Goal: Task Accomplishment & Management: Manage account settings

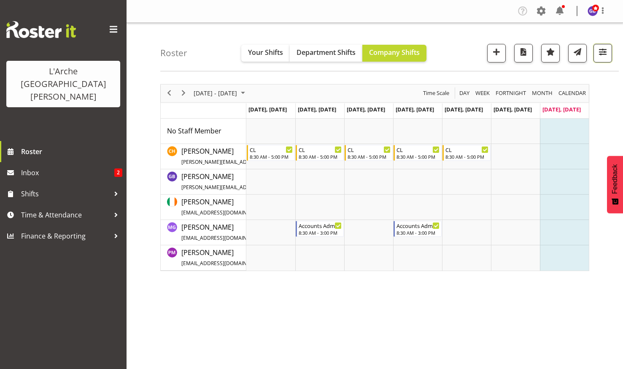
click at [600, 48] on span "button" at bounding box center [602, 51] width 11 height 11
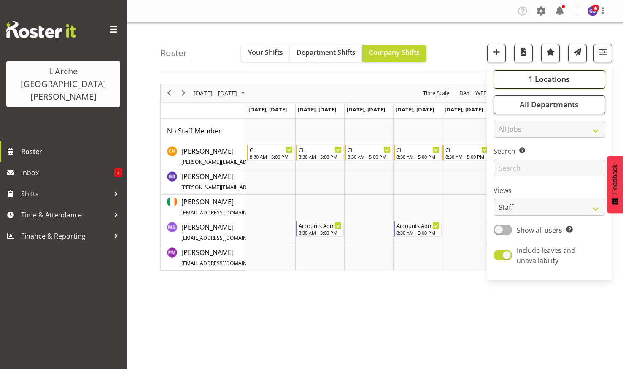
click at [570, 75] on button "1 Locations" at bounding box center [549, 79] width 112 height 19
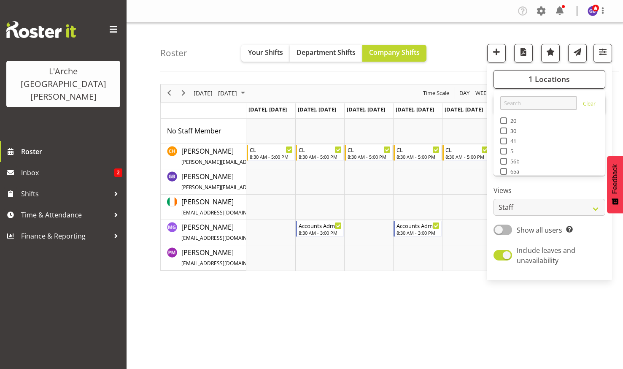
click at [504, 119] on span at bounding box center [503, 120] width 7 height 7
click at [504, 119] on input "20" at bounding box center [502, 120] width 5 height 5
checkbox input "true"
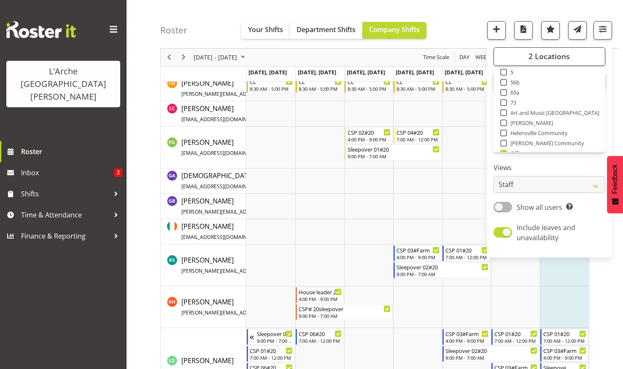
scroll to position [73, 0]
click at [504, 133] on span at bounding box center [503, 136] width 7 height 7
click at [504, 134] on input "Office" at bounding box center [502, 136] width 5 height 5
checkbox input "false"
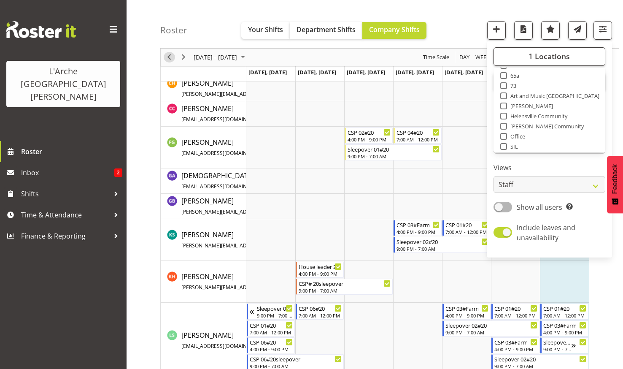
click at [169, 55] on span "Previous" at bounding box center [169, 57] width 10 height 11
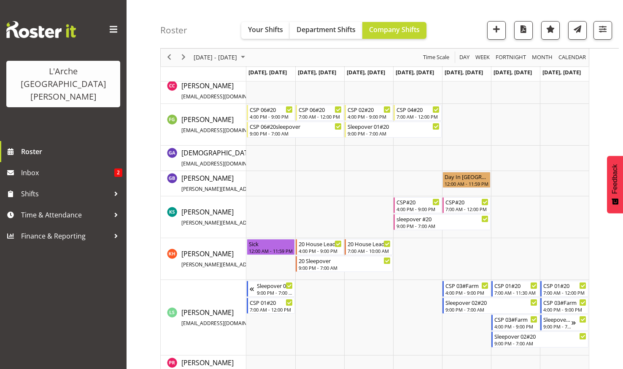
scroll to position [169, 0]
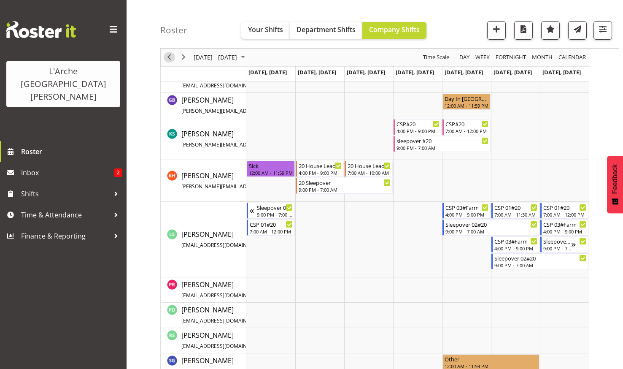
drag, startPoint x: 169, startPoint y: 52, endPoint x: 172, endPoint y: 59, distance: 7.5
click at [169, 52] on div "previous period" at bounding box center [169, 57] width 14 height 18
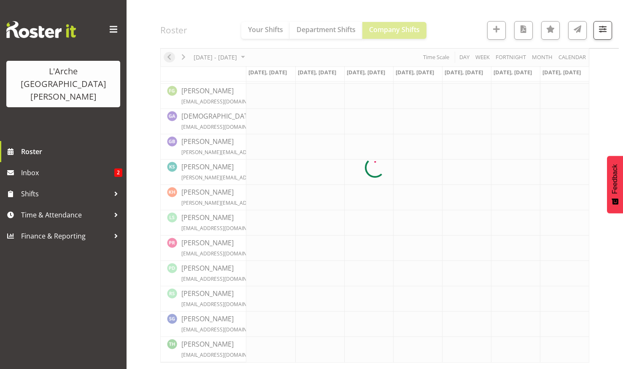
scroll to position [110, 0]
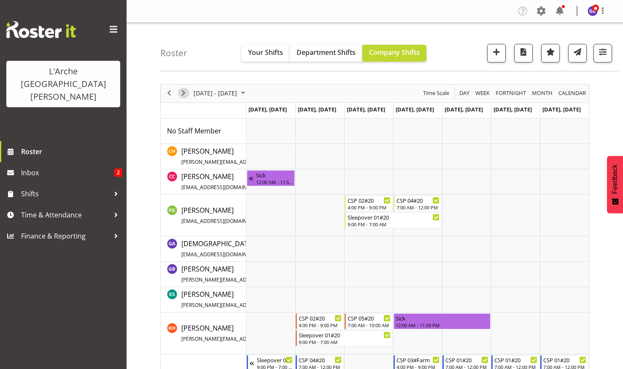
click at [182, 90] on span "Next" at bounding box center [183, 93] width 10 height 11
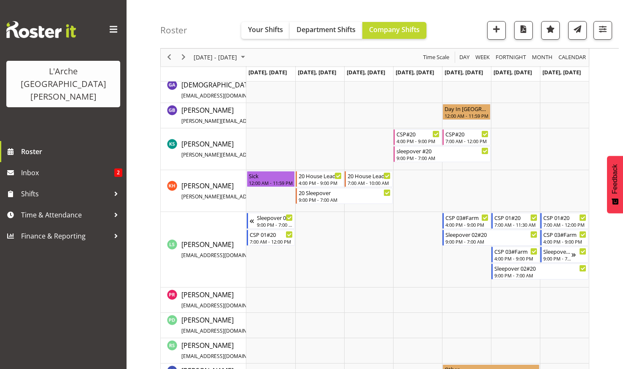
scroll to position [169, 0]
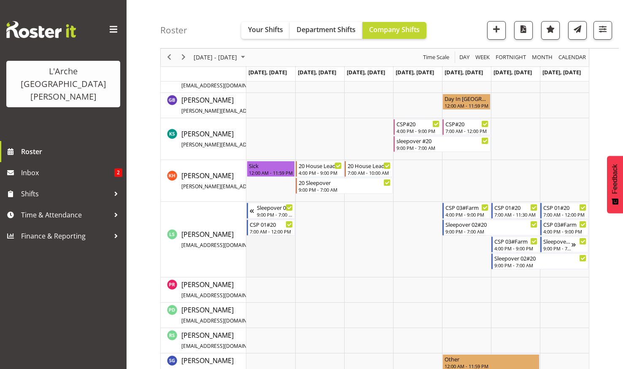
click at [266, 250] on td "Timeline Week of August 10, 2025" at bounding box center [270, 239] width 49 height 75
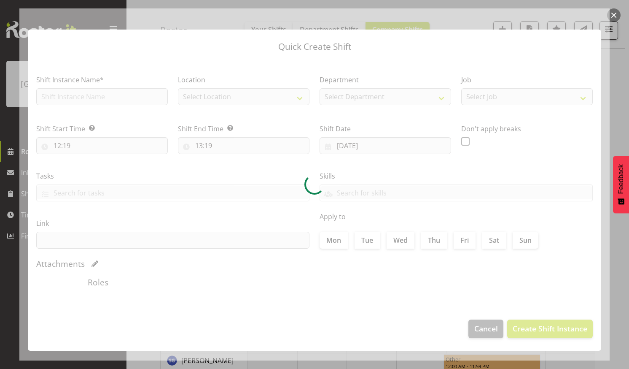
type input "04/08/2025"
checkbox input "true"
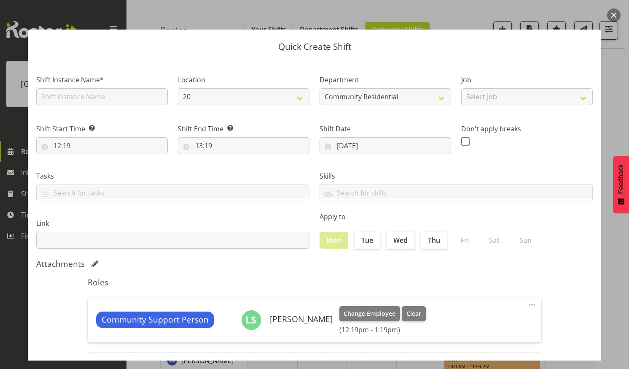
click at [613, 14] on button "button" at bounding box center [613, 14] width 13 height 13
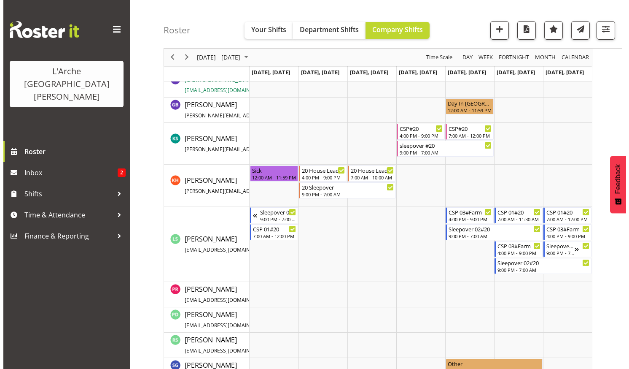
scroll to position [210, 0]
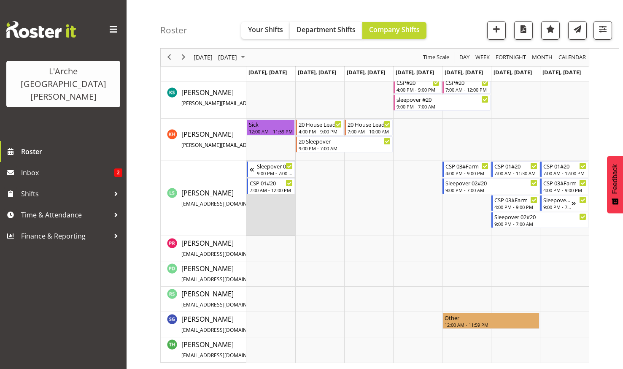
click at [268, 200] on td "Timeline Week of August 10, 2025" at bounding box center [270, 197] width 49 height 75
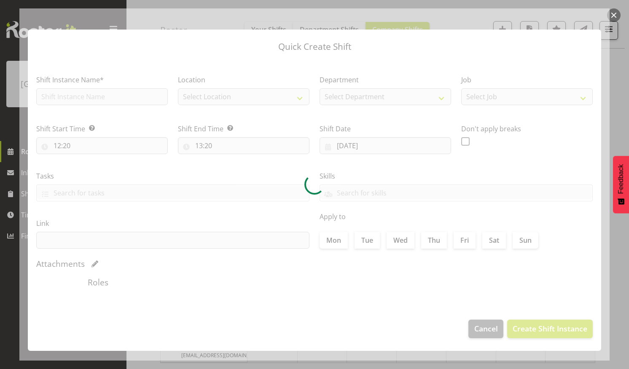
type input "04/08/2025"
checkbox input "true"
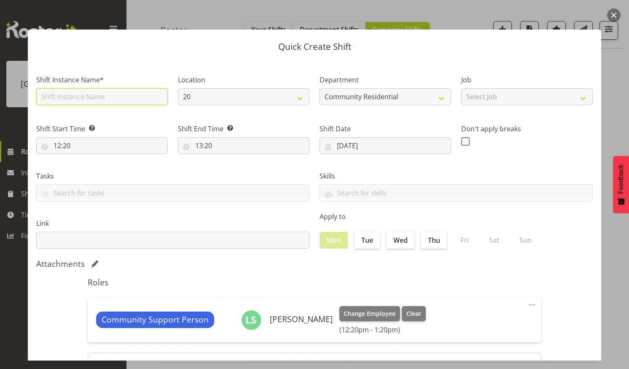
click at [129, 94] on input "text" at bounding box center [102, 96] width 132 height 17
type input "CSP 06#20"
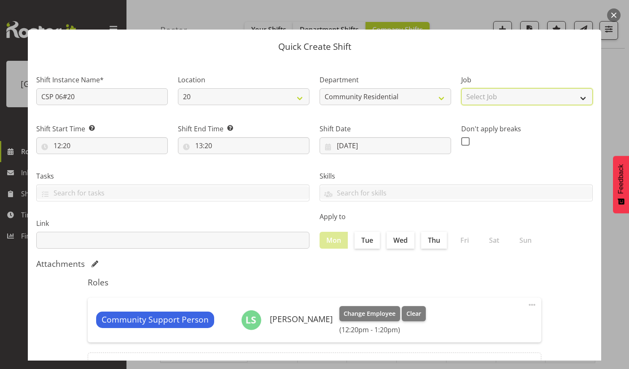
click at [577, 95] on select "Select Job Accounts Admin Art Coordinator Community Leader Community Support Pe…" at bounding box center [527, 96] width 132 height 17
select select "2"
click at [461, 88] on select "Select Job Accounts Admin Art Coordinator Community Leader Community Support Pe…" at bounding box center [527, 96] width 132 height 17
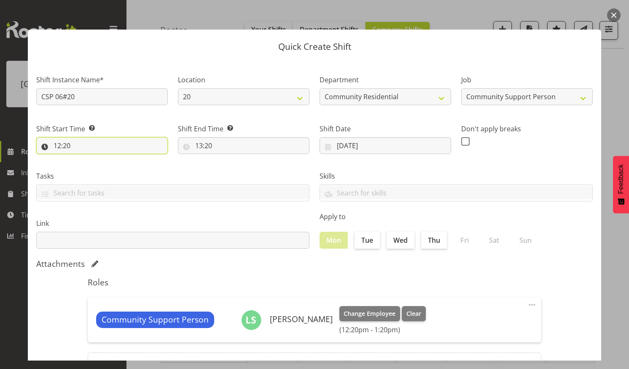
click at [86, 141] on input "12:20" at bounding box center [102, 145] width 132 height 17
click at [92, 164] on select "00 01 02 03 04 05 06 07 08 09 10 11 12 13 14 15 16 17 18 19 20 21 22 23" at bounding box center [93, 167] width 19 height 17
select select "16"
click at [84, 159] on select "00 01 02 03 04 05 06 07 08 09 10 11 12 13 14 15 16 17 18 19 20 21 22 23" at bounding box center [93, 167] width 19 height 17
type input "16:20"
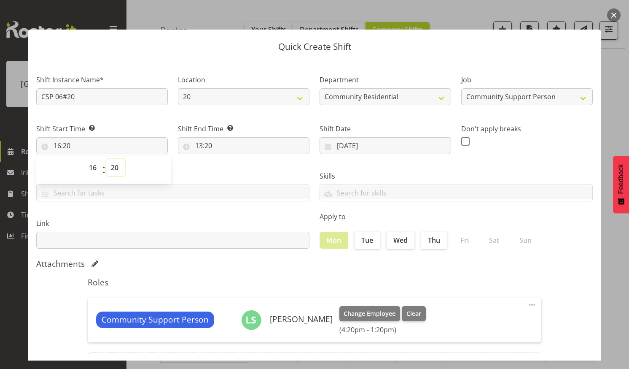
click at [116, 165] on select "00 01 02 03 04 05 06 07 08 09 10 11 12 13 14 15 16 17 18 19 20 21 22 23 24 25 2…" at bounding box center [115, 167] width 19 height 17
select select "0"
click at [106, 159] on select "00 01 02 03 04 05 06 07 08 09 10 11 12 13 14 15 16 17 18 19 20 21 22 23 24 25 2…" at bounding box center [115, 167] width 19 height 17
type input "16:00"
click at [217, 141] on input "13:20" at bounding box center [244, 145] width 132 height 17
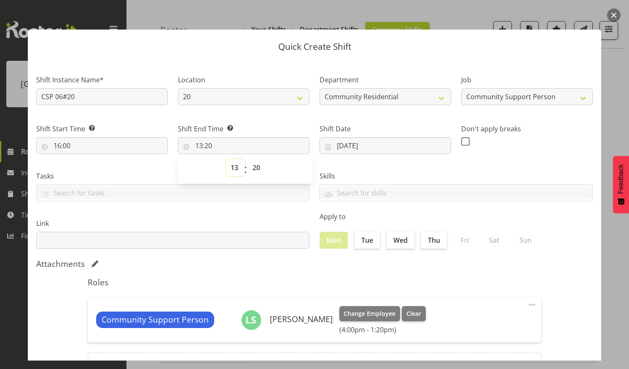
click at [234, 163] on select "00 01 02 03 04 05 06 07 08 09 10 11 12 13 14 15 16 17 18 19 20 21 22 23" at bounding box center [235, 167] width 19 height 17
select select "21"
click at [226, 159] on select "00 01 02 03 04 05 06 07 08 09 10 11 12 13 14 15 16 17 18 19 20 21 22 23" at bounding box center [235, 167] width 19 height 17
type input "21:20"
drag, startPoint x: 254, startPoint y: 166, endPoint x: 263, endPoint y: 162, distance: 9.6
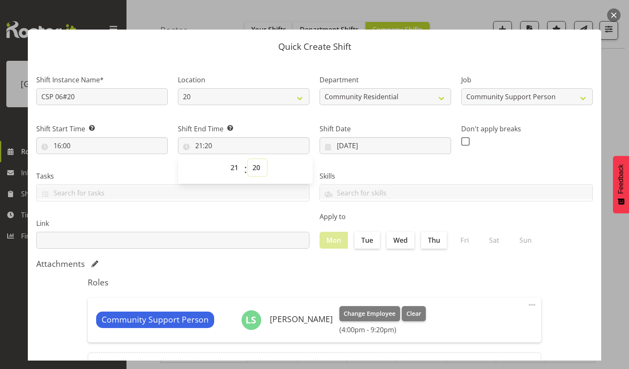
click at [254, 165] on select "00 01 02 03 04 05 06 07 08 09 10 11 12 13 14 15 16 17 18 19 20 21 22 23 24 25 2…" at bounding box center [257, 167] width 19 height 17
select select "0"
click at [248, 159] on select "00 01 02 03 04 05 06 07 08 09 10 11 12 13 14 15 16 17 18 19 20 21 22 23 24 25 2…" at bounding box center [257, 167] width 19 height 17
type input "21:00"
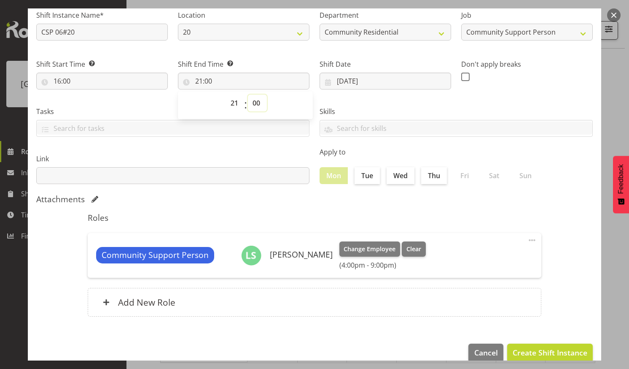
scroll to position [78, 0]
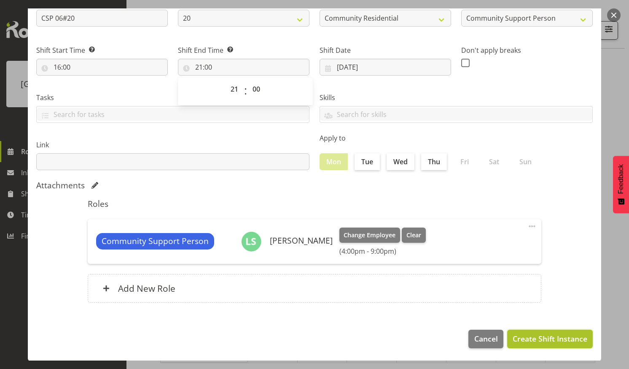
drag, startPoint x: 525, startPoint y: 335, endPoint x: 524, endPoint y: 330, distance: 4.8
click at [525, 334] on span "Create Shift Instance" at bounding box center [550, 338] width 75 height 11
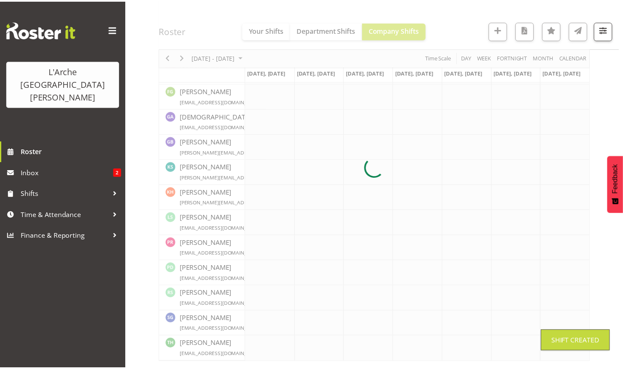
scroll to position [110, 0]
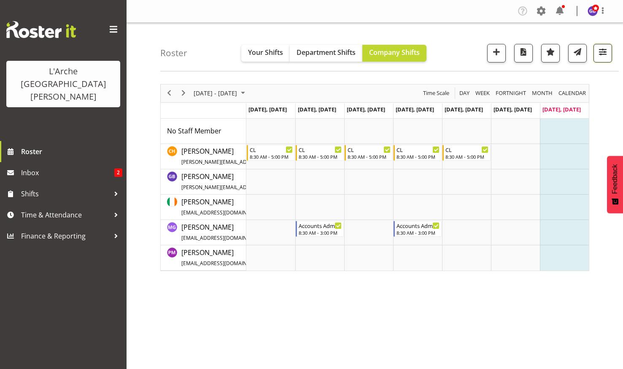
click at [603, 46] on span "button" at bounding box center [602, 51] width 11 height 11
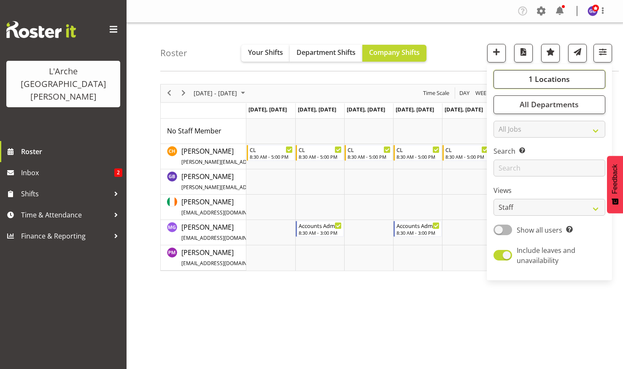
click at [542, 74] on span "1 Locations" at bounding box center [548, 79] width 41 height 10
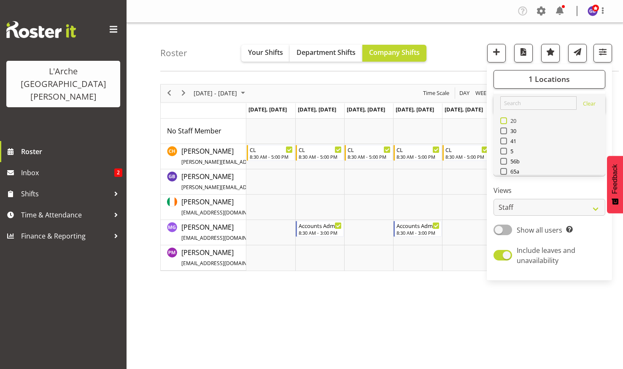
click at [504, 119] on span at bounding box center [503, 120] width 7 height 7
click at [504, 119] on input "20" at bounding box center [502, 120] width 5 height 5
checkbox input "true"
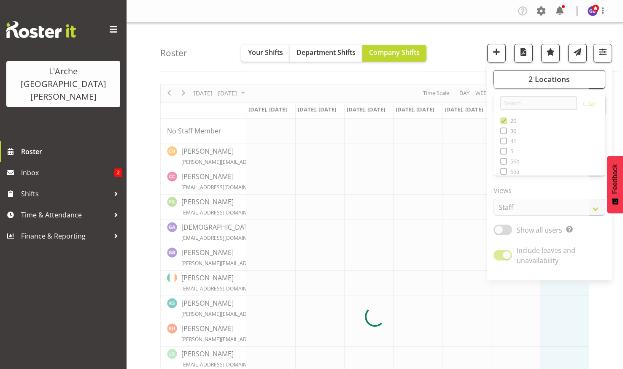
click at [404, 0] on div "Company Settings Roles & Skills Tasks Jobs Employees Locations & Departments Ac…" at bounding box center [375, 11] width 496 height 23
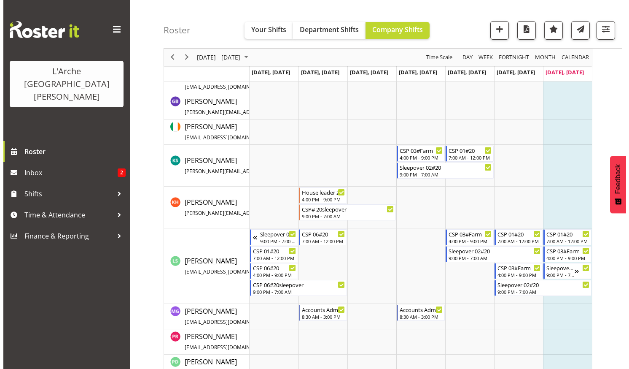
scroll to position [211, 0]
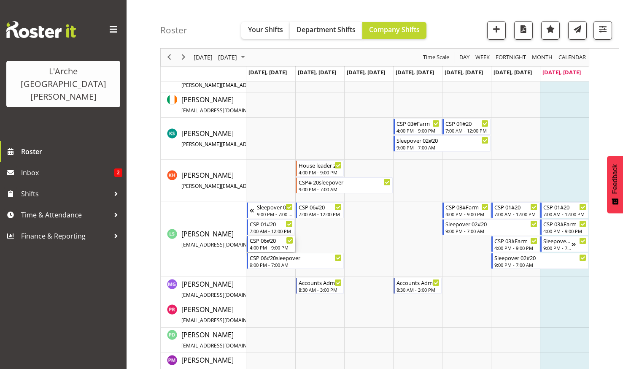
click at [263, 241] on div "CSP 06#20" at bounding box center [271, 240] width 43 height 8
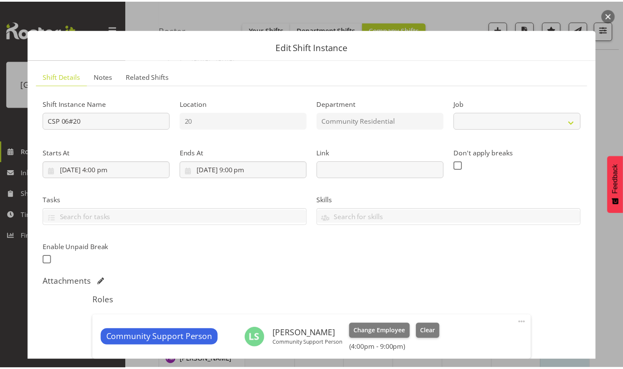
scroll to position [113, 0]
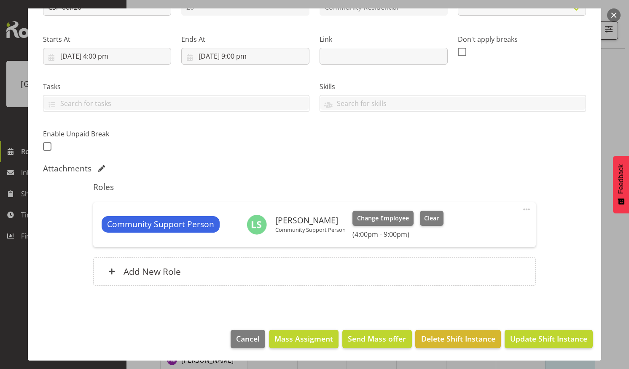
select select "2"
click at [443, 334] on span "Delete Shift Instance" at bounding box center [458, 338] width 74 height 11
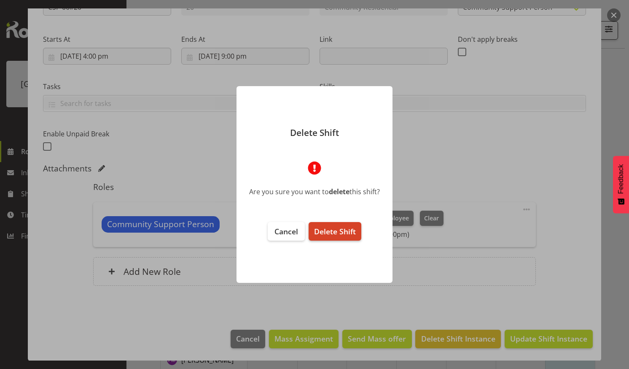
click at [328, 229] on span "Delete Shift" at bounding box center [335, 231] width 42 height 10
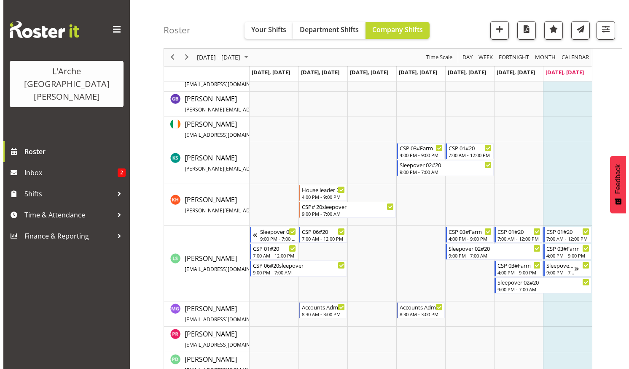
scroll to position [203, 0]
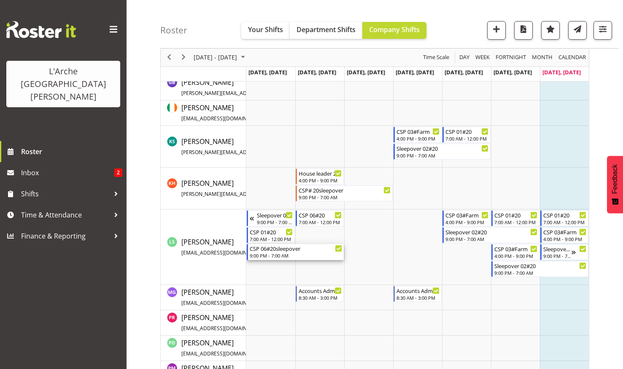
click at [264, 249] on div "CSP 06#20sleepover" at bounding box center [296, 248] width 92 height 8
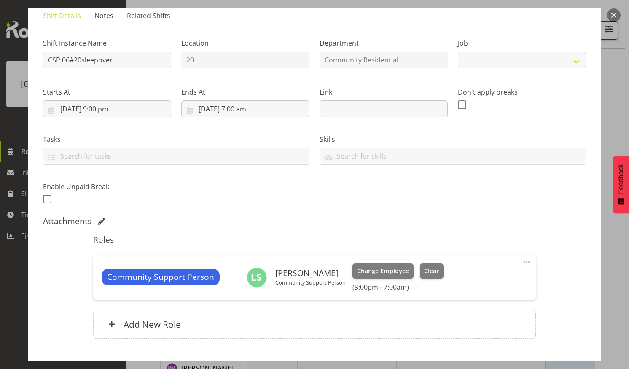
select select "2"
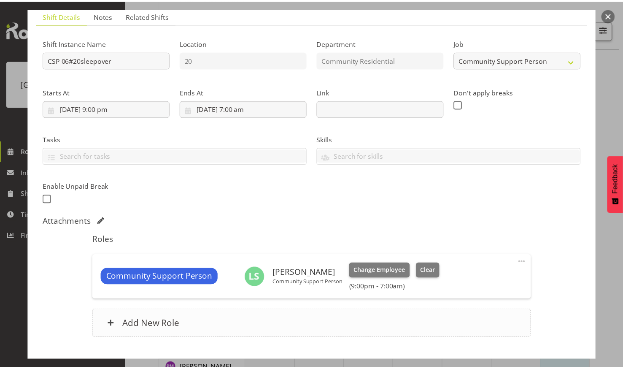
scroll to position [113, 0]
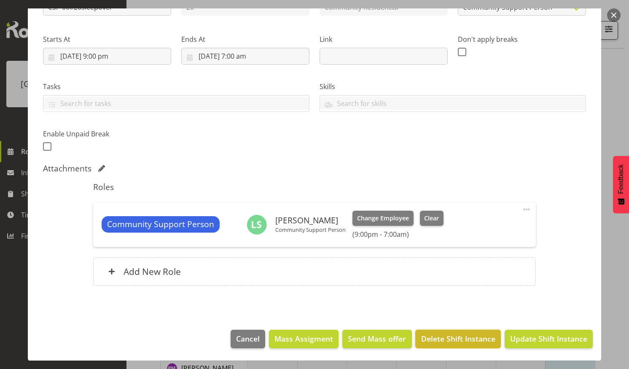
click at [443, 334] on span "Delete Shift Instance" at bounding box center [458, 338] width 74 height 11
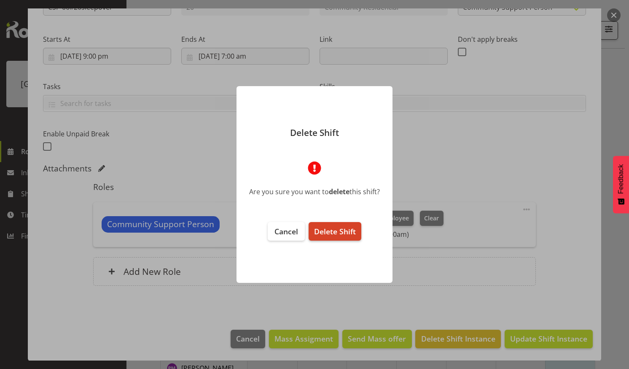
click at [328, 227] on span "Delete Shift" at bounding box center [335, 231] width 42 height 10
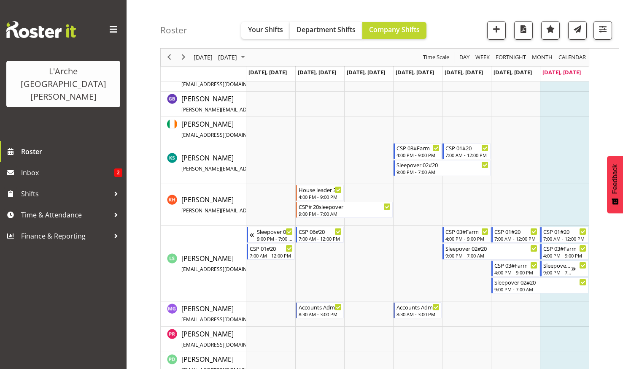
scroll to position [203, 0]
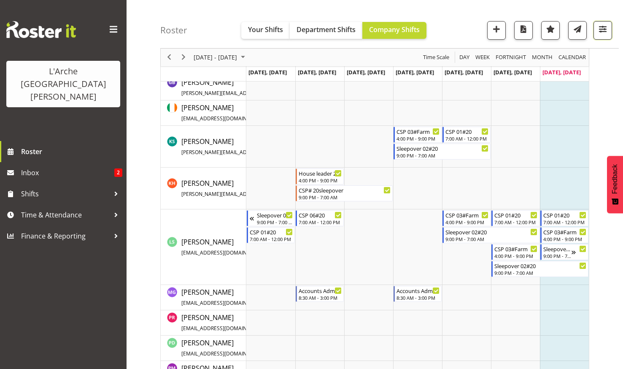
click at [601, 26] on span "button" at bounding box center [602, 29] width 11 height 11
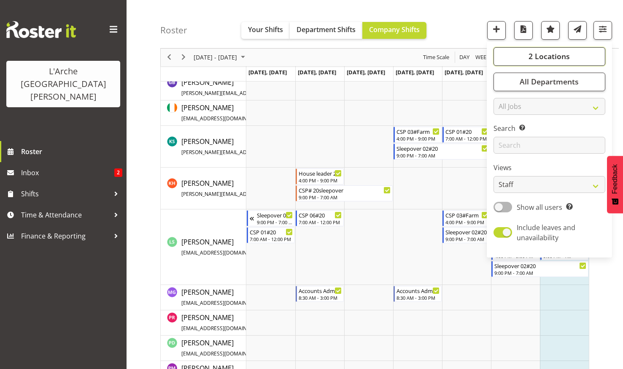
click at [557, 54] on span "2 Locations" at bounding box center [548, 56] width 41 height 10
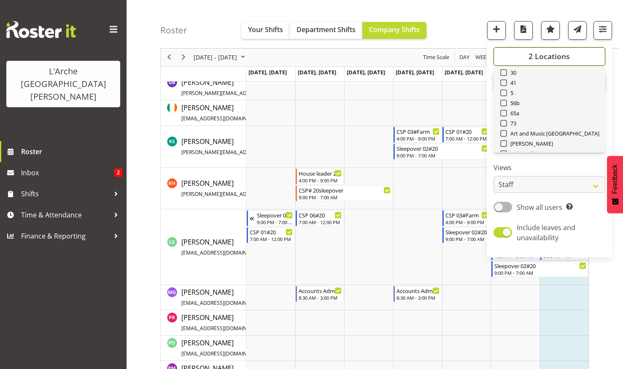
scroll to position [42, 0]
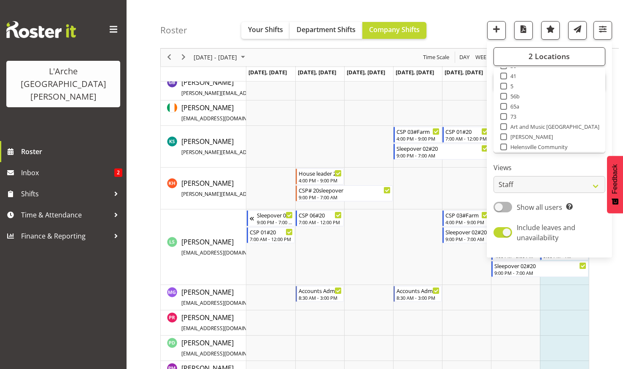
click at [504, 105] on span at bounding box center [503, 106] width 7 height 7
click at [504, 105] on input "65a" at bounding box center [502, 106] width 5 height 5
checkbox input "true"
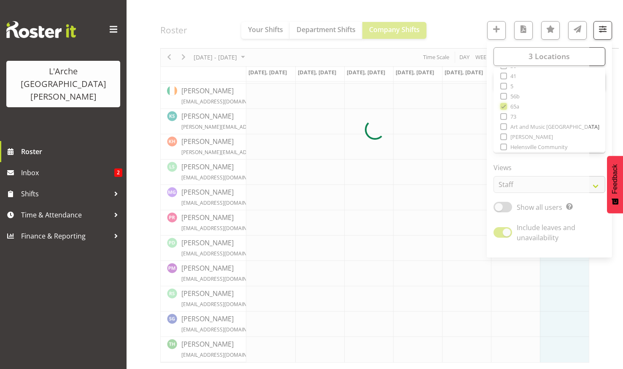
scroll to position [186, 0]
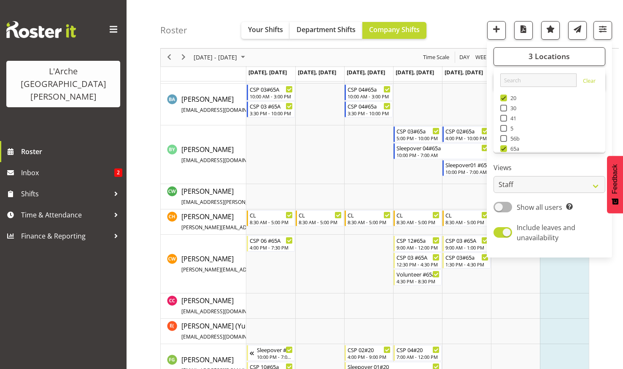
click at [505, 97] on span at bounding box center [503, 97] width 7 height 7
click at [505, 97] on input "20" at bounding box center [502, 97] width 5 height 5
checkbox input "false"
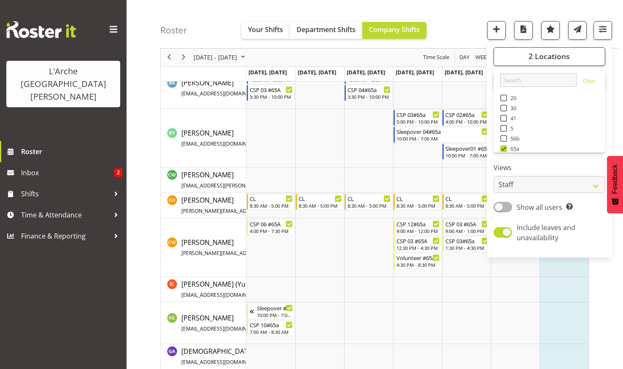
click at [446, 14] on div "Roster Your Shifts Department Shifts Company Shifts 2 Locations Clear 20 30 41 …" at bounding box center [389, 24] width 458 height 48
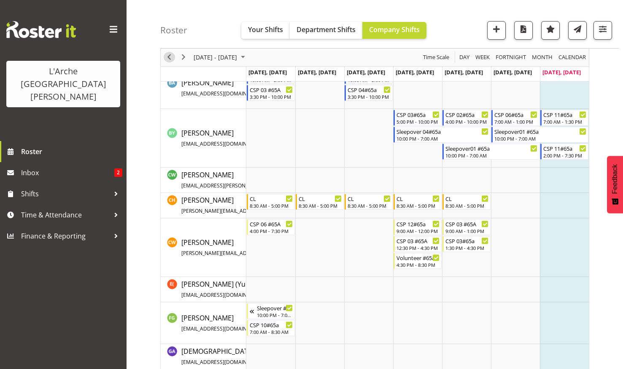
click at [167, 55] on span "Previous" at bounding box center [169, 57] width 10 height 11
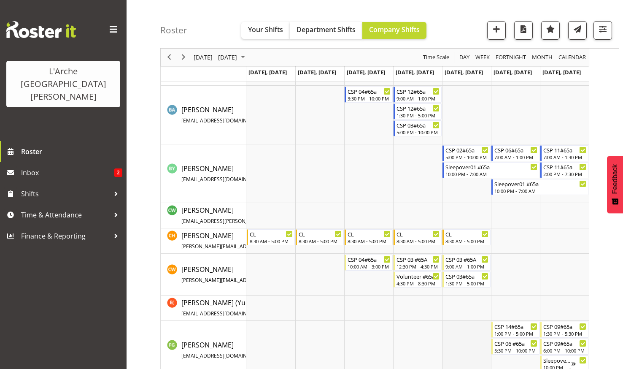
scroll to position [184, 0]
click at [601, 27] on span "button" at bounding box center [602, 29] width 11 height 11
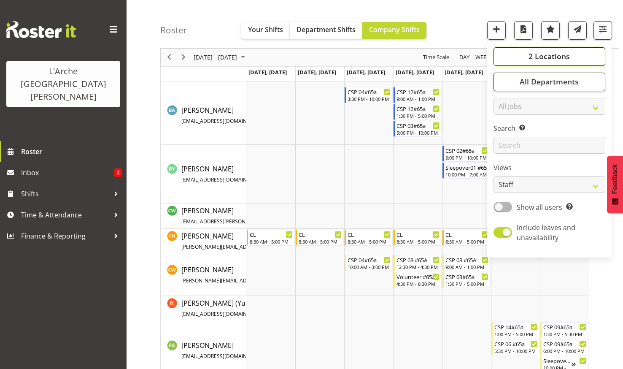
drag, startPoint x: 557, startPoint y: 52, endPoint x: 555, endPoint y: 60, distance: 8.3
click at [556, 53] on span "2 Locations" at bounding box center [548, 56] width 41 height 10
click at [504, 129] on span at bounding box center [503, 128] width 7 height 7
click at [504, 129] on input "5" at bounding box center [502, 128] width 5 height 5
checkbox input "true"
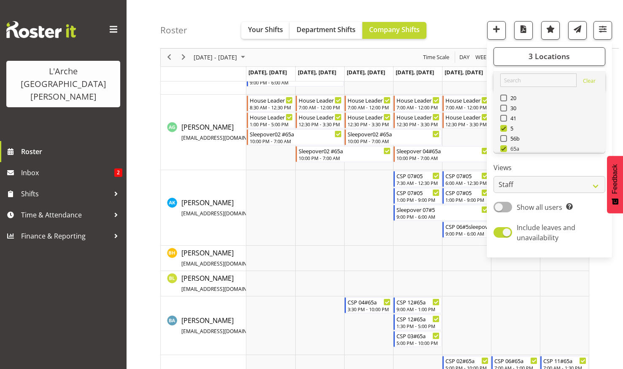
drag, startPoint x: 504, startPoint y: 148, endPoint x: 532, endPoint y: 140, distance: 29.1
click at [504, 148] on span at bounding box center [503, 148] width 7 height 7
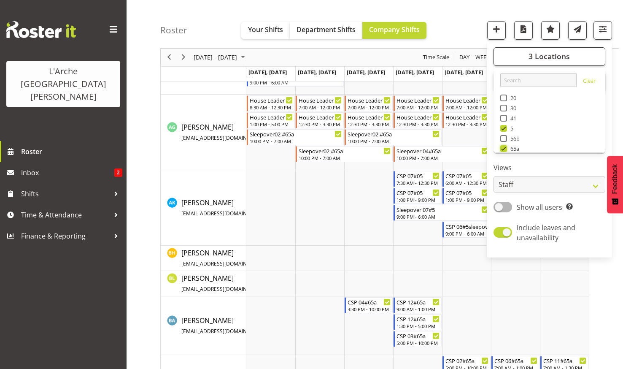
click at [504, 148] on input "65a" at bounding box center [502, 148] width 5 height 5
checkbox input "false"
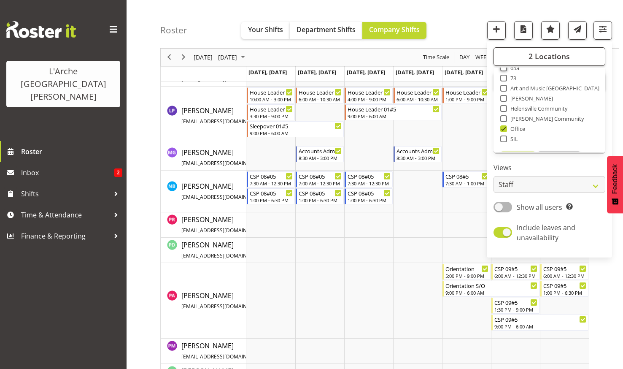
scroll to position [84, 0]
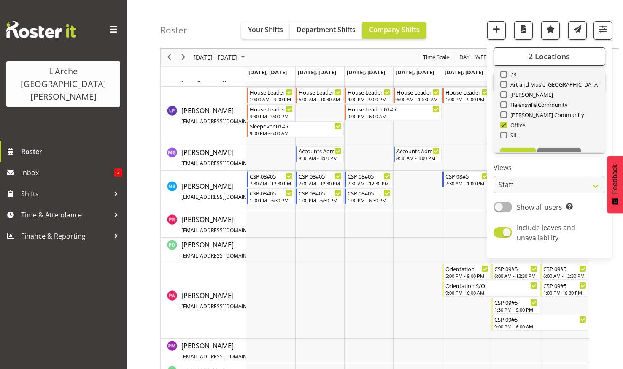
click at [505, 124] on span at bounding box center [503, 124] width 7 height 7
click at [505, 124] on input "Office" at bounding box center [502, 124] width 5 height 5
checkbox input "false"
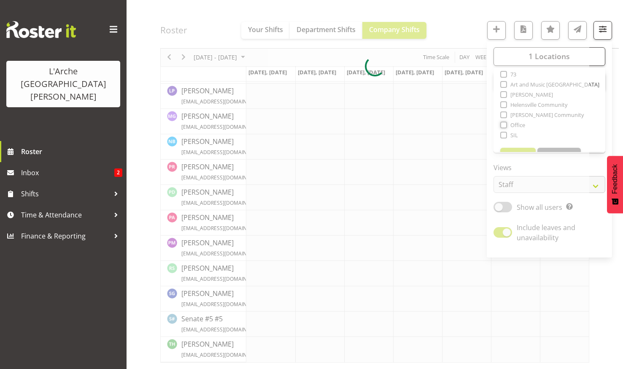
scroll to position [313, 0]
click at [458, 24] on div at bounding box center [374, 67] width 429 height 592
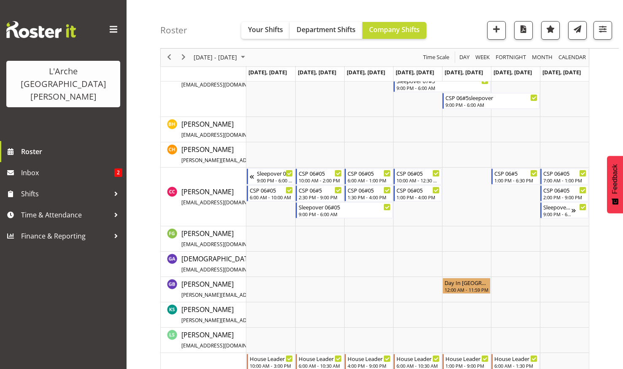
scroll to position [422, 0]
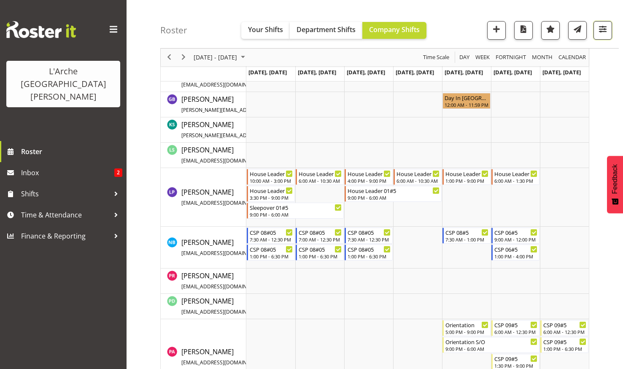
click at [600, 25] on span "button" at bounding box center [602, 29] width 11 height 11
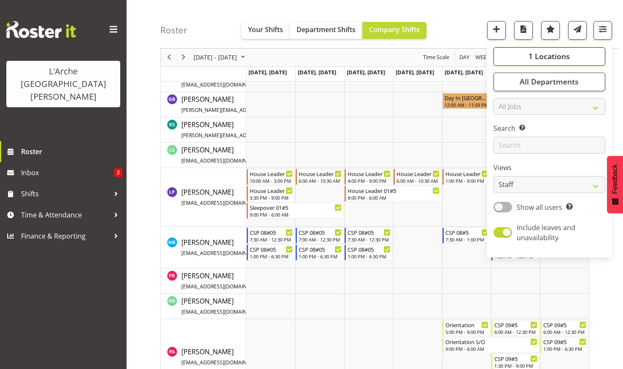
click at [541, 54] on span "1 Locations" at bounding box center [548, 56] width 41 height 10
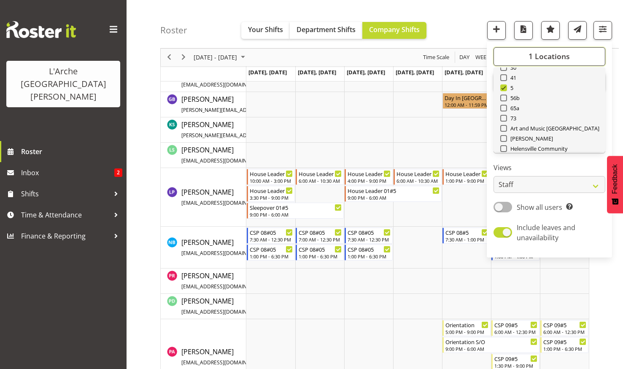
scroll to position [0, 0]
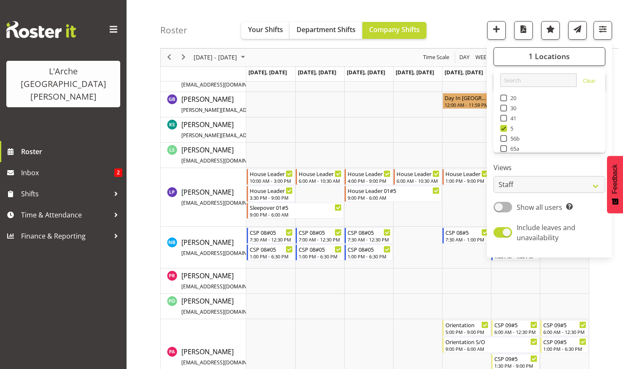
click at [454, 16] on div "Roster Your Shifts Department Shifts Company Shifts 1 Locations Clear 20 30 41 …" at bounding box center [389, 24] width 458 height 48
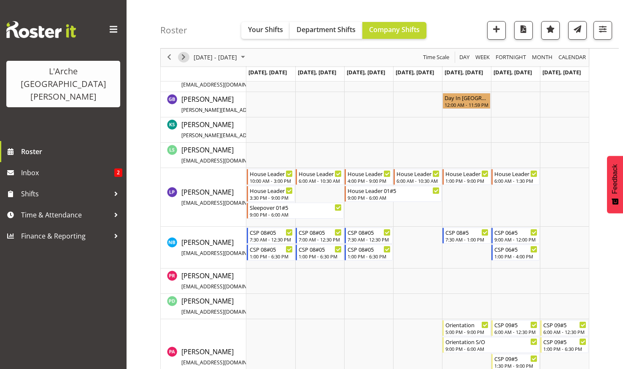
drag, startPoint x: 181, startPoint y: 55, endPoint x: 335, endPoint y: 115, distance: 165.6
click at [180, 54] on span "Next" at bounding box center [183, 57] width 10 height 11
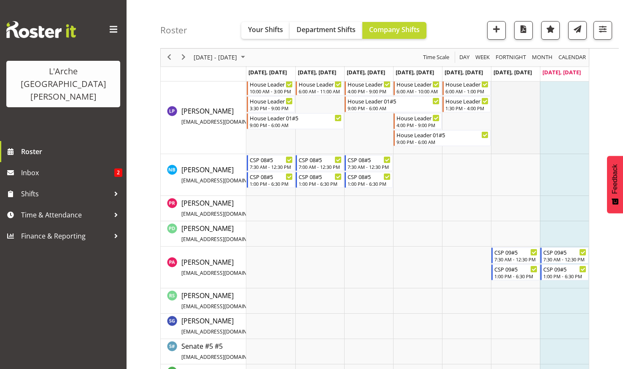
scroll to position [506, 0]
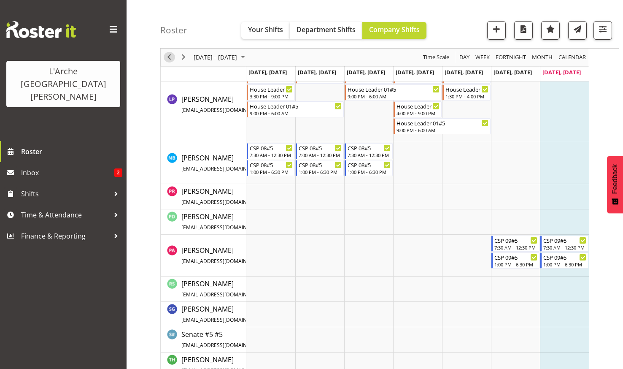
drag, startPoint x: 169, startPoint y: 55, endPoint x: 206, endPoint y: 94, distance: 53.7
click at [169, 55] on span "Previous" at bounding box center [169, 57] width 10 height 11
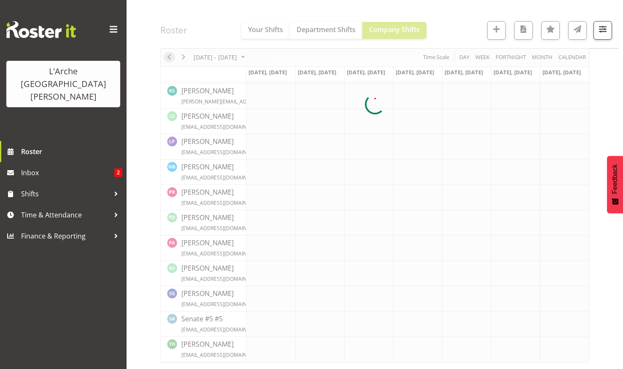
scroll to position [237, 0]
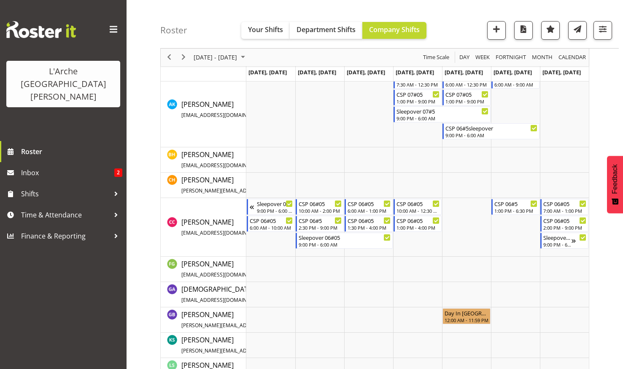
scroll to position [211, 0]
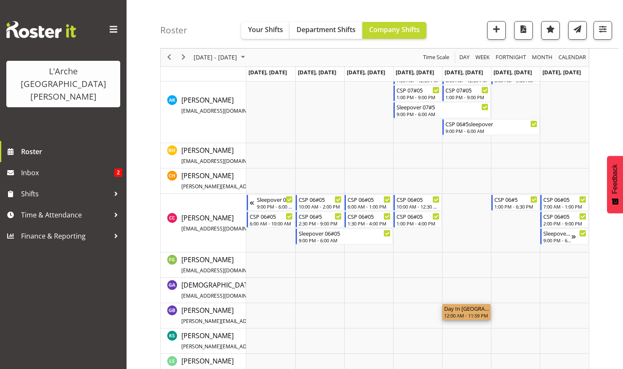
click at [464, 310] on div "Day In [GEOGRAPHIC_DATA]" at bounding box center [466, 308] width 45 height 8
click at [36, 166] on span "Inbox" at bounding box center [67, 172] width 93 height 13
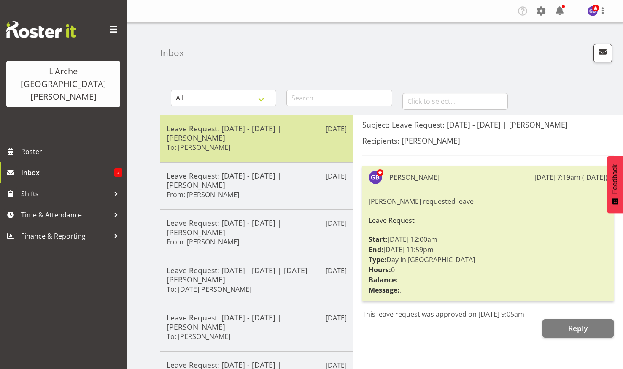
click at [245, 129] on h5 "Leave Request: [DATE] - [DATE] | [PERSON_NAME]" at bounding box center [257, 133] width 180 height 19
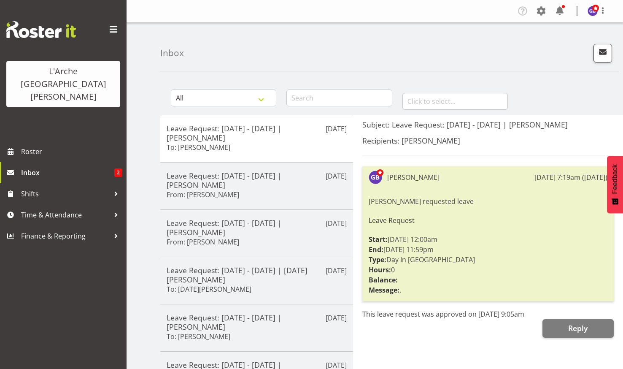
click at [483, 245] on div "Gillian Bradshaw requested leave Leave Request Start: 08/08/25 12:00am End: 08/…" at bounding box center [488, 245] width 239 height 103
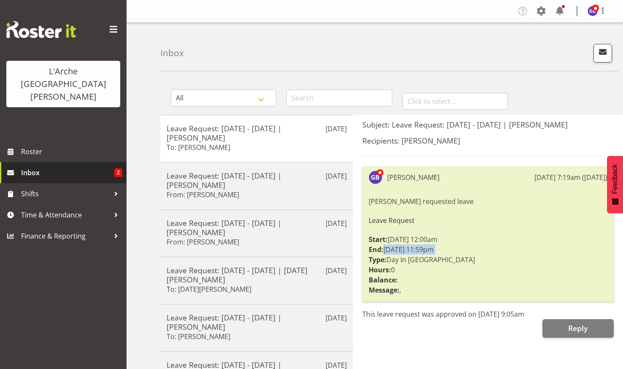
click at [43, 166] on span "Inbox" at bounding box center [67, 172] width 93 height 13
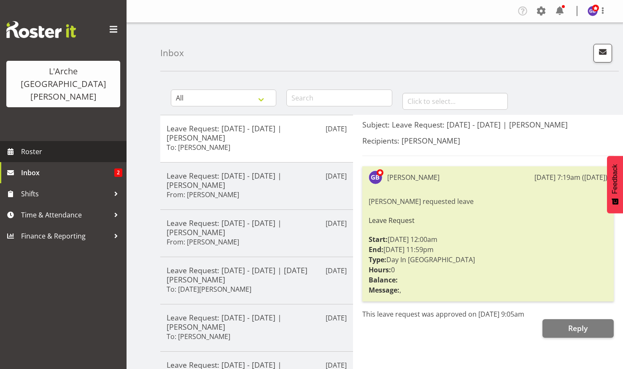
click at [32, 145] on span "Roster" at bounding box center [71, 151] width 101 height 13
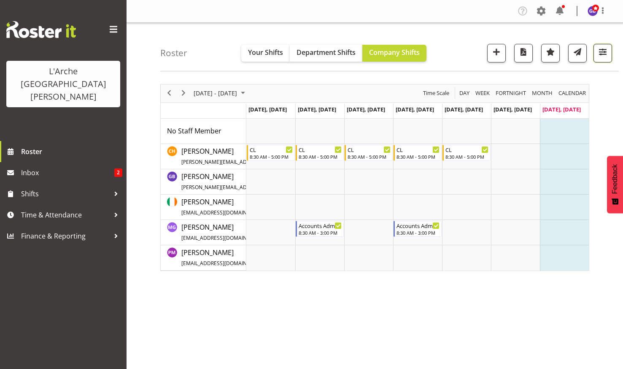
click at [603, 46] on span "button" at bounding box center [602, 51] width 11 height 11
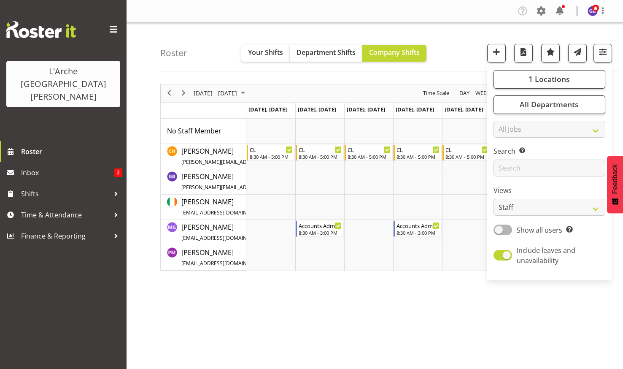
click at [454, 40] on div "Roster Your Shifts Department Shifts Company Shifts 1 Locations Clear 20 30 41 …" at bounding box center [389, 47] width 458 height 48
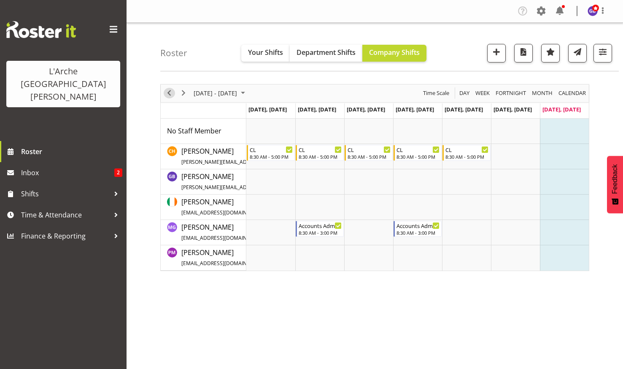
click at [166, 89] on span "Previous" at bounding box center [169, 93] width 10 height 11
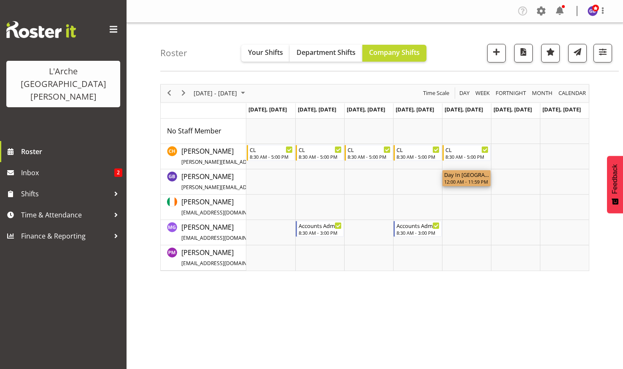
click at [462, 177] on div "Day In [GEOGRAPHIC_DATA]" at bounding box center [466, 174] width 45 height 8
drag, startPoint x: 602, startPoint y: 48, endPoint x: 599, endPoint y: 55, distance: 7.4
click at [602, 48] on span "button" at bounding box center [602, 51] width 11 height 11
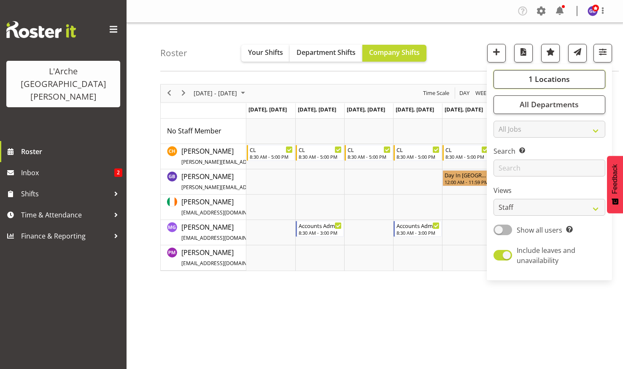
click at [533, 76] on span "1 Locations" at bounding box center [548, 79] width 41 height 10
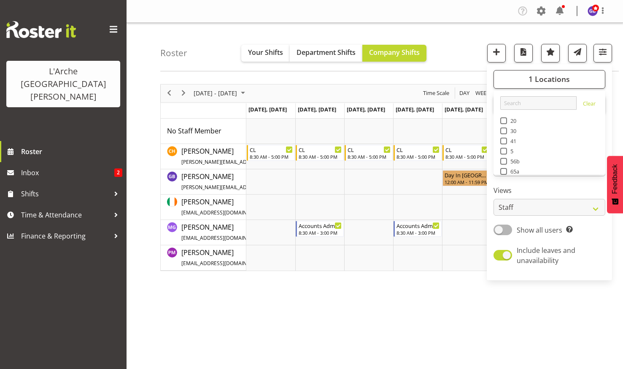
click at [504, 151] on span at bounding box center [503, 151] width 7 height 7
click at [504, 151] on input "5" at bounding box center [502, 150] width 5 height 5
checkbox input "true"
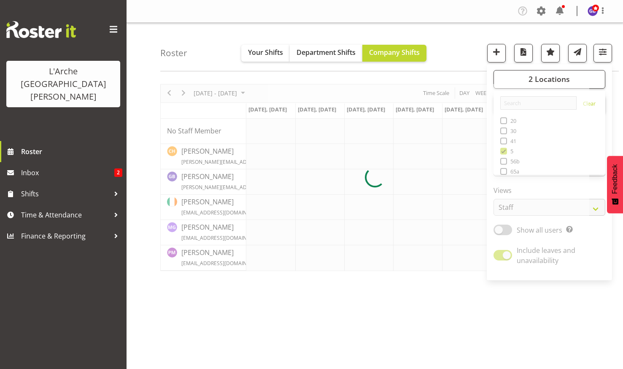
click at [459, 44] on div "Roster Your Shifts Department Shifts Company Shifts 2 Locations Clear 20 30 41 …" at bounding box center [389, 47] width 458 height 48
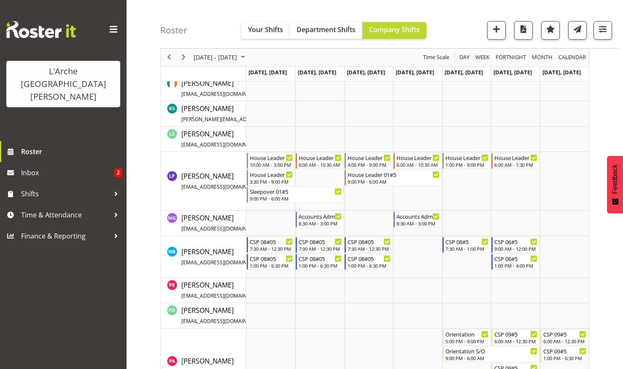
scroll to position [464, 0]
